Goal: Task Accomplishment & Management: Complete application form

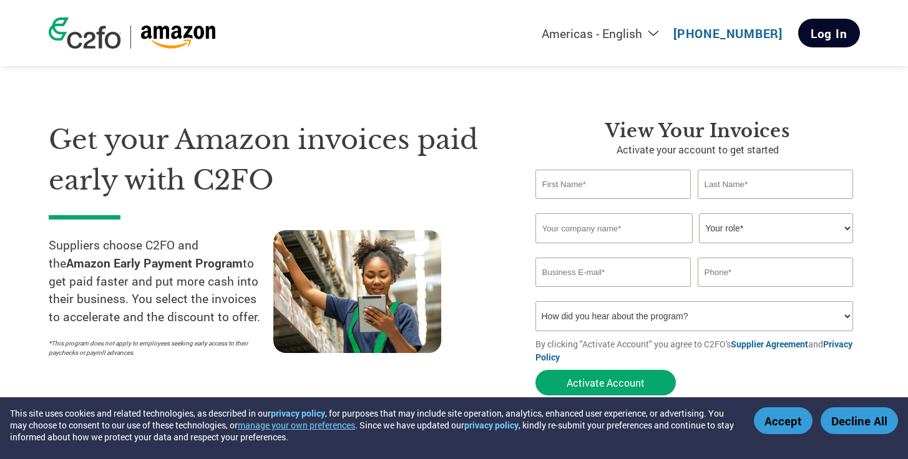
click at [825, 31] on link "Log In" at bounding box center [829, 33] width 62 height 29
click at [612, 185] on input "text" at bounding box center [613, 184] width 156 height 29
type input "Victoria"
type input "Tuzova"
type input "[EMAIL_ADDRESS][DOMAIN_NAME]"
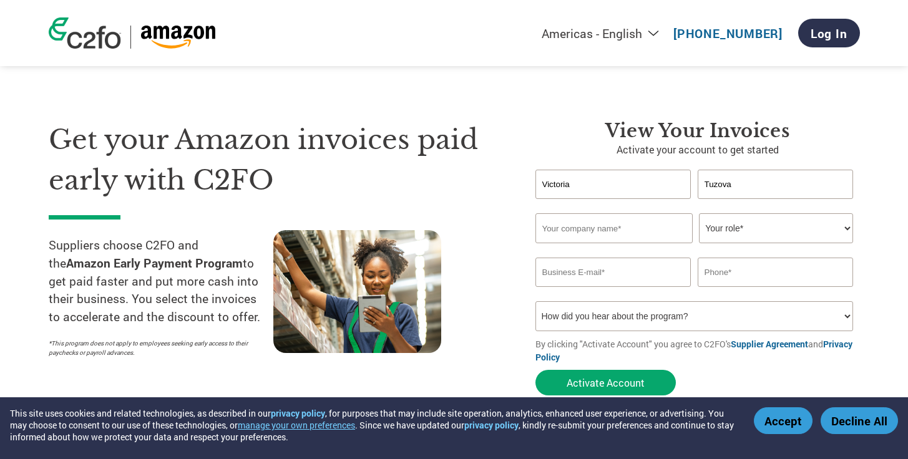
type input "3304756943"
click at [608, 232] on input "text" at bounding box center [613, 228] width 157 height 30
type input "У"
type input "Elecard"
click at [803, 237] on select "Your role* CFO Controller Credit Manager Finance Director Treasurer CEO Preside…" at bounding box center [776, 228] width 154 height 30
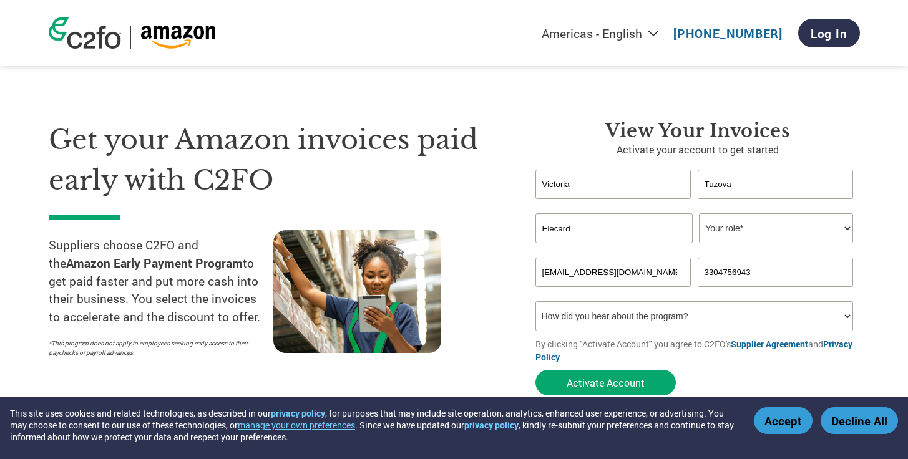
select select "OTHER"
click at [699, 214] on select "Your role* CFO Controller Credit Manager Finance Director Treasurer CEO Preside…" at bounding box center [776, 228] width 154 height 30
click at [648, 280] on input "[EMAIL_ADDRESS][DOMAIN_NAME]" at bounding box center [613, 272] width 156 height 29
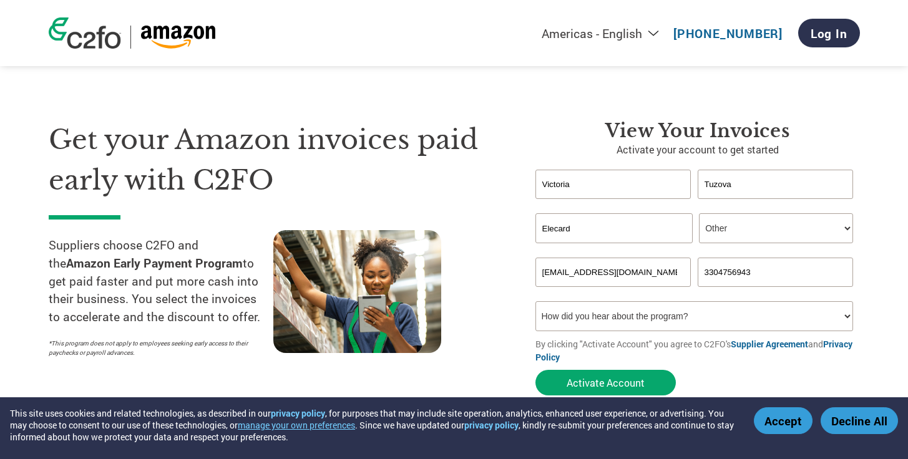
type input "victoria.tuzova@elecard.com"
click at [648, 314] on select "How did you hear about the program? Received a letter Email Social Media Online…" at bounding box center [694, 316] width 318 height 30
select select "Other"
click at [535, 303] on select "How did you hear about the program? Received a letter Email Social Media Online…" at bounding box center [694, 316] width 318 height 30
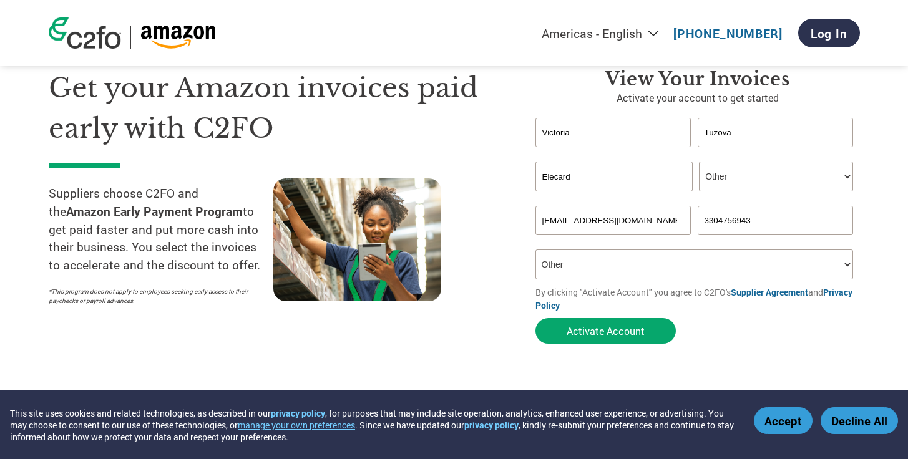
scroll to position [136, 0]
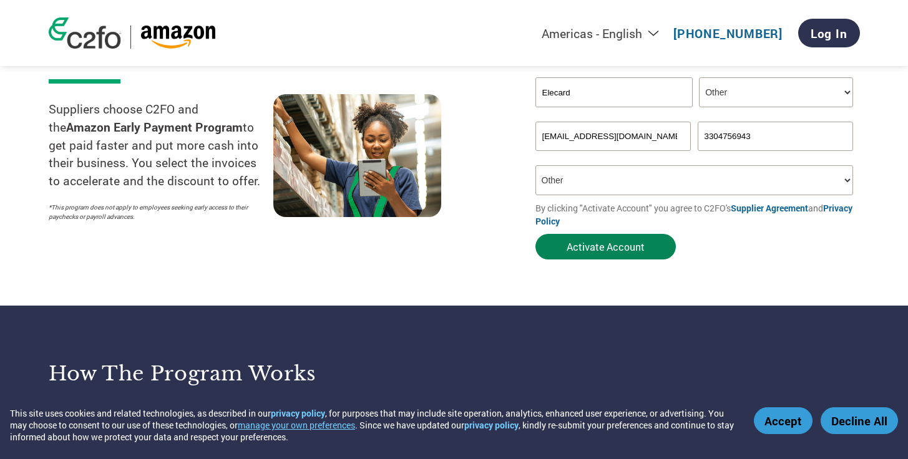
click at [640, 254] on button "Activate Account" at bounding box center [605, 247] width 140 height 26
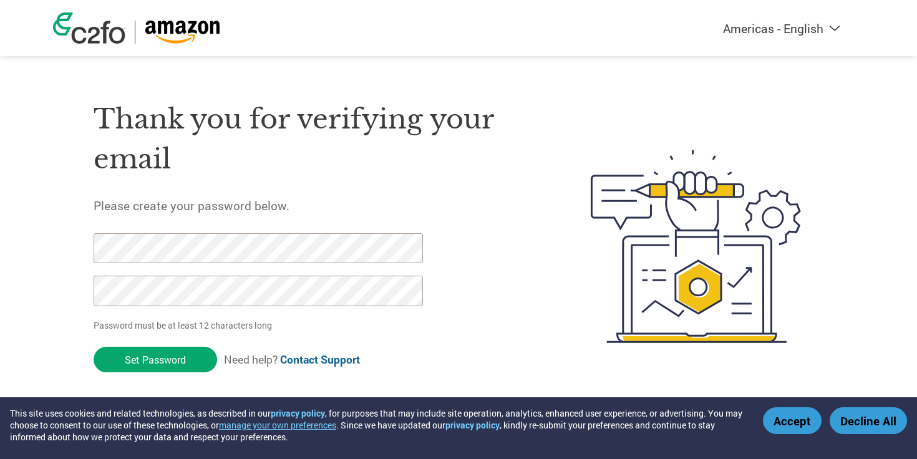
click input "Set Password" at bounding box center [156, 360] width 124 height 26
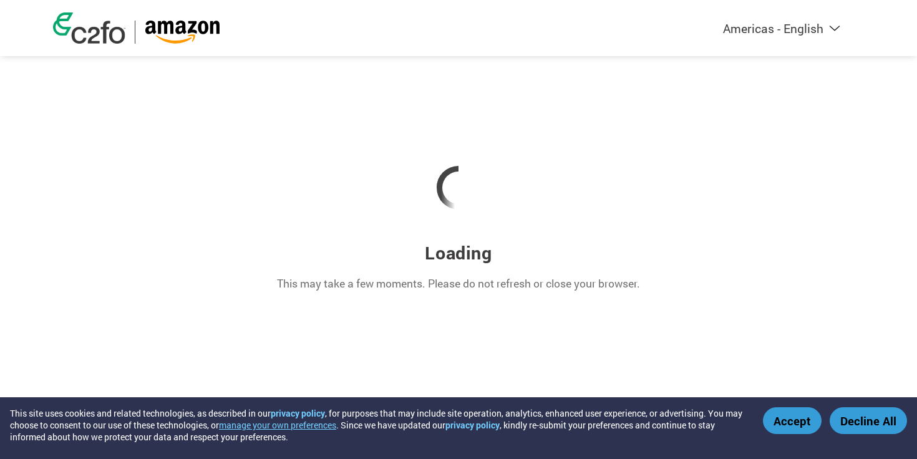
click at [794, 426] on button "Accept" at bounding box center [792, 421] width 59 height 27
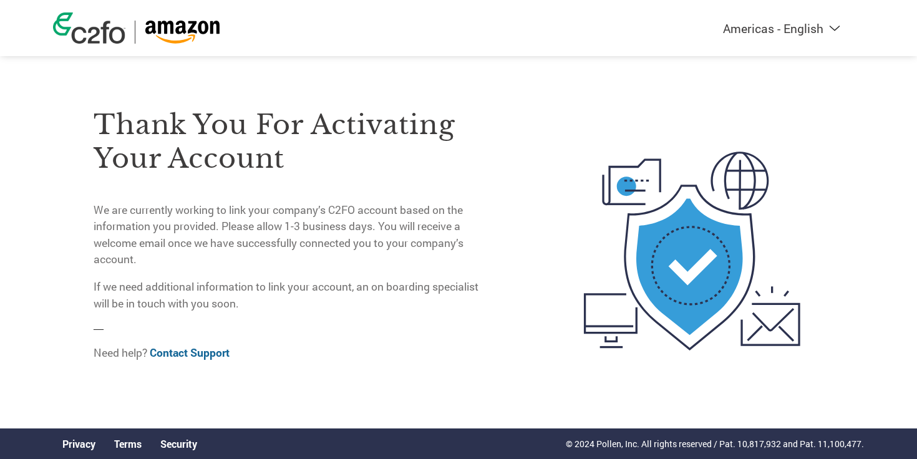
click at [174, 18] on link at bounding box center [136, 27] width 167 height 31
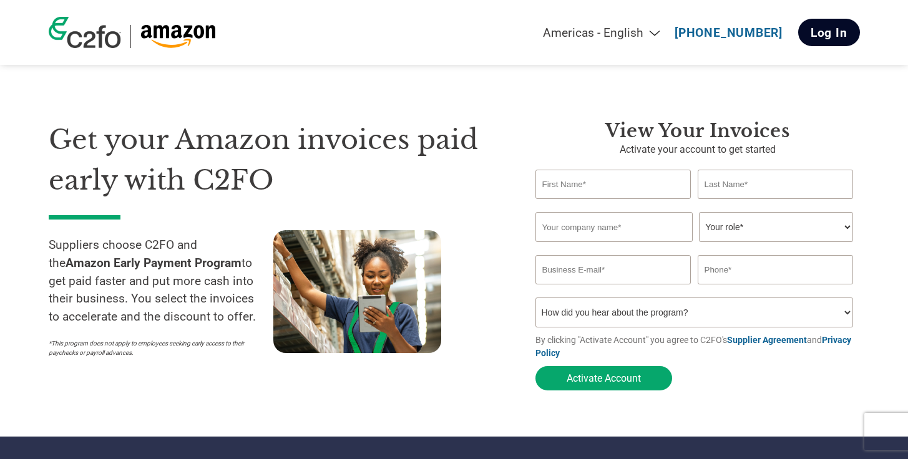
click at [829, 30] on link "Log In" at bounding box center [829, 32] width 62 height 27
click at [559, 188] on input "text" at bounding box center [613, 184] width 156 height 29
type input "Victoria"
type input "Tuzova"
type input "[EMAIL_ADDRESS][DOMAIN_NAME]"
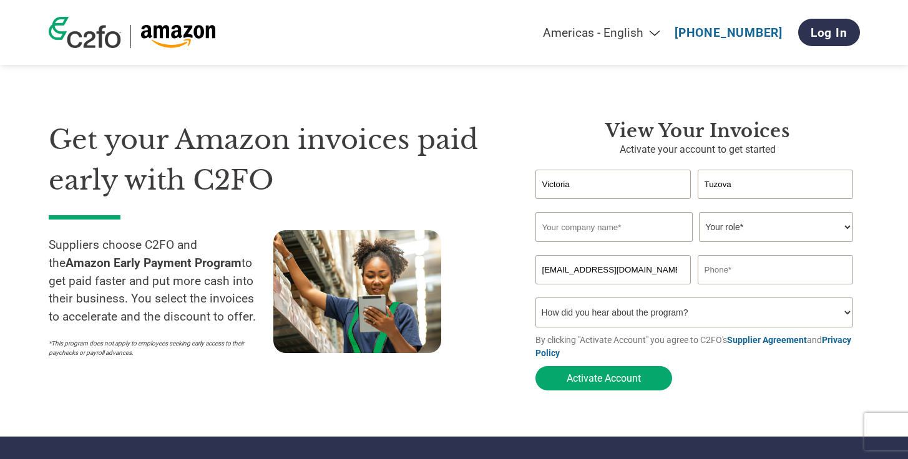
type input "3304756943"
click at [627, 233] on input "text" at bounding box center [613, 227] width 157 height 30
type input "Elecard"
click at [746, 233] on select "Your role* CFO Controller Credit Manager Finance Director Treasurer CEO Preside…" at bounding box center [776, 227] width 154 height 30
select select "OTHER"
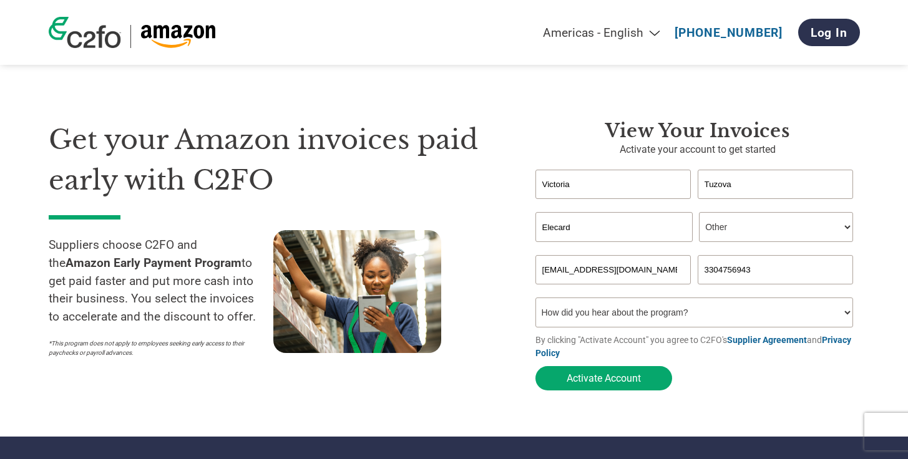
click at [699, 213] on select "Your role* CFO Controller Credit Manager Finance Director Treasurer CEO Preside…" at bounding box center [776, 227] width 154 height 30
click at [622, 276] on input "[EMAIL_ADDRESS][DOMAIN_NAME]" at bounding box center [613, 269] width 156 height 29
type input "[EMAIL_ADDRESS][DOMAIN_NAME]"
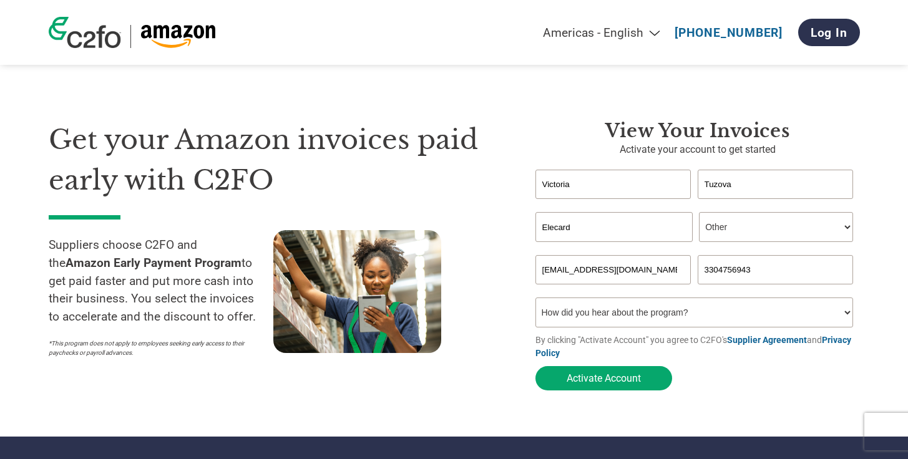
click at [619, 319] on select "How did you hear about the program? Received a letter Email Social Media Online…" at bounding box center [694, 313] width 318 height 30
select select "Other"
click at [535, 301] on select "How did you hear about the program? Received a letter Email Social Media Online…" at bounding box center [694, 313] width 318 height 30
click at [622, 384] on button "Activate Account" at bounding box center [603, 378] width 137 height 24
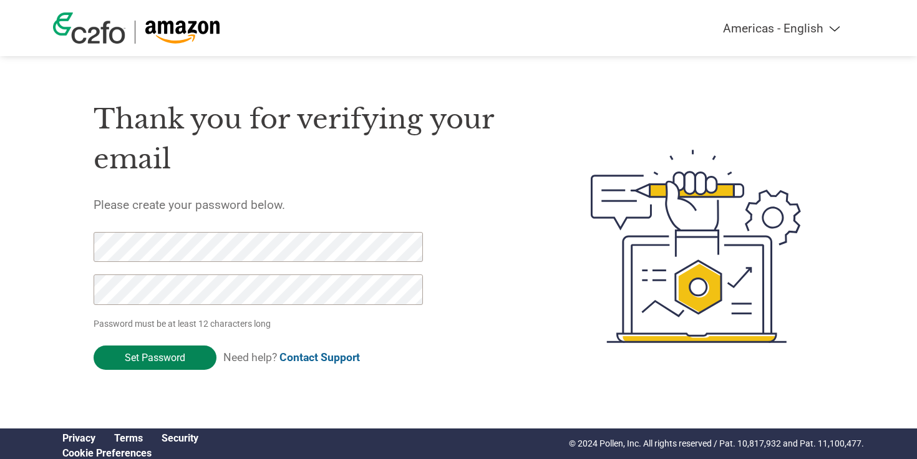
click at [115, 357] on input "Set Password" at bounding box center [155, 358] width 123 height 24
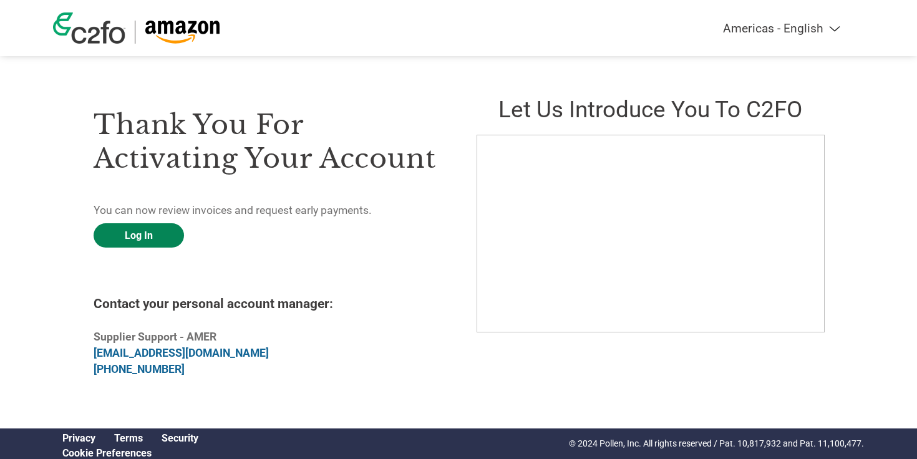
click at [146, 228] on link "Log In" at bounding box center [139, 235] width 90 height 24
